Goal: Task Accomplishment & Management: Use online tool/utility

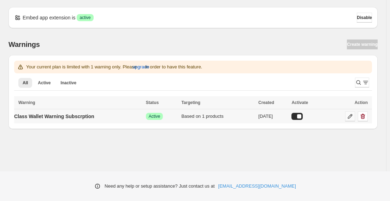
click at [347, 112] on link at bounding box center [350, 117] width 10 height 10
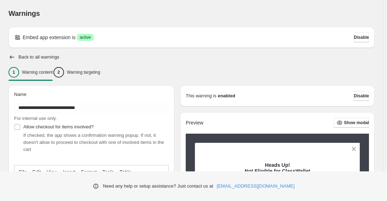
type input "**********"
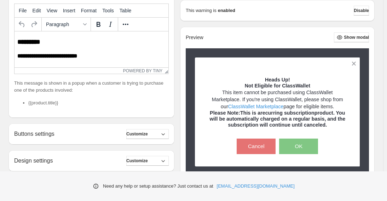
scroll to position [233, 0]
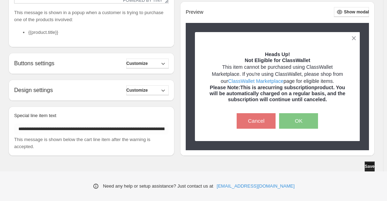
click at [364, 168] on button "Save" at bounding box center [369, 167] width 10 height 10
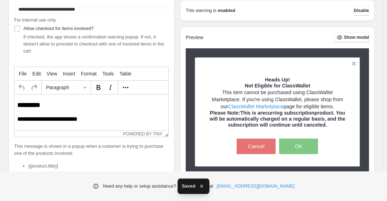
scroll to position [21, 0]
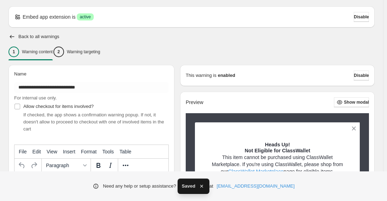
click at [90, 52] on p "Warning targeting" at bounding box center [83, 52] width 33 height 6
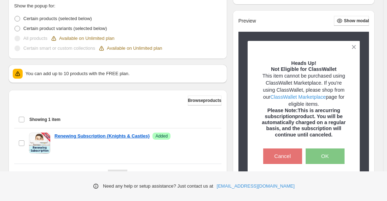
scroll to position [231, 0]
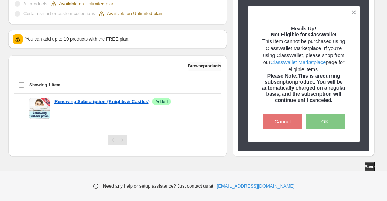
click at [206, 64] on span "Browse products" at bounding box center [205, 66] width 34 height 6
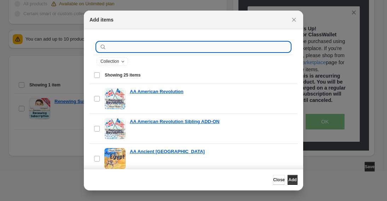
click at [137, 49] on input ":r1a:" at bounding box center [199, 47] width 182 height 10
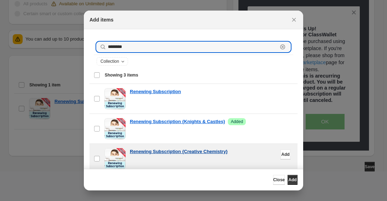
type input "********"
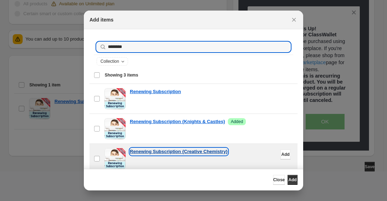
click at [167, 150] on p "Renewing Subscription {Creative Chemistry}" at bounding box center [179, 151] width 98 height 7
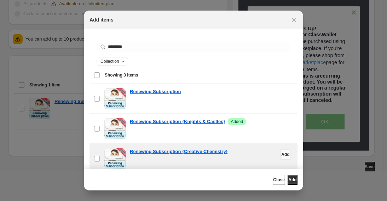
click at [281, 152] on span "Add" at bounding box center [285, 155] width 8 height 6
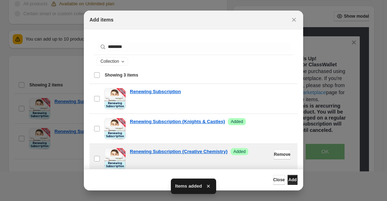
click at [291, 181] on span "Add" at bounding box center [292, 180] width 8 height 6
click at [273, 179] on span "Close" at bounding box center [279, 180] width 12 height 6
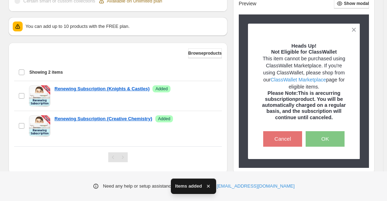
scroll to position [261, 0]
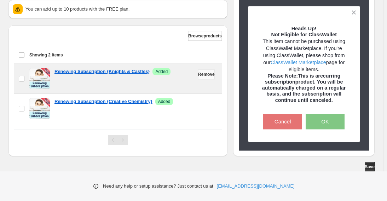
click at [209, 76] on span "Remove" at bounding box center [206, 75] width 17 height 6
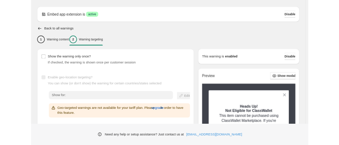
scroll to position [0, 0]
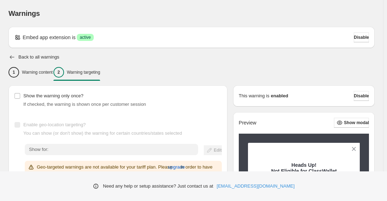
click at [9, 58] on icon "button" at bounding box center [11, 57] width 7 height 7
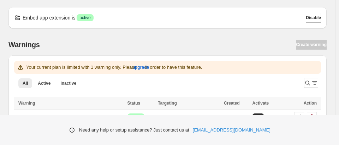
click at [115, 29] on div "Warnings Create warning Your current plan is limited with 1 warning only. Pleas…" at bounding box center [165, 78] width 324 height 101
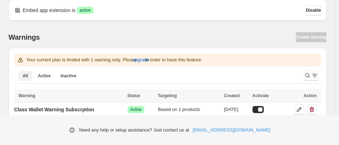
scroll to position [17, 0]
